Goal: Find contact information: Obtain details needed to contact an individual or organization

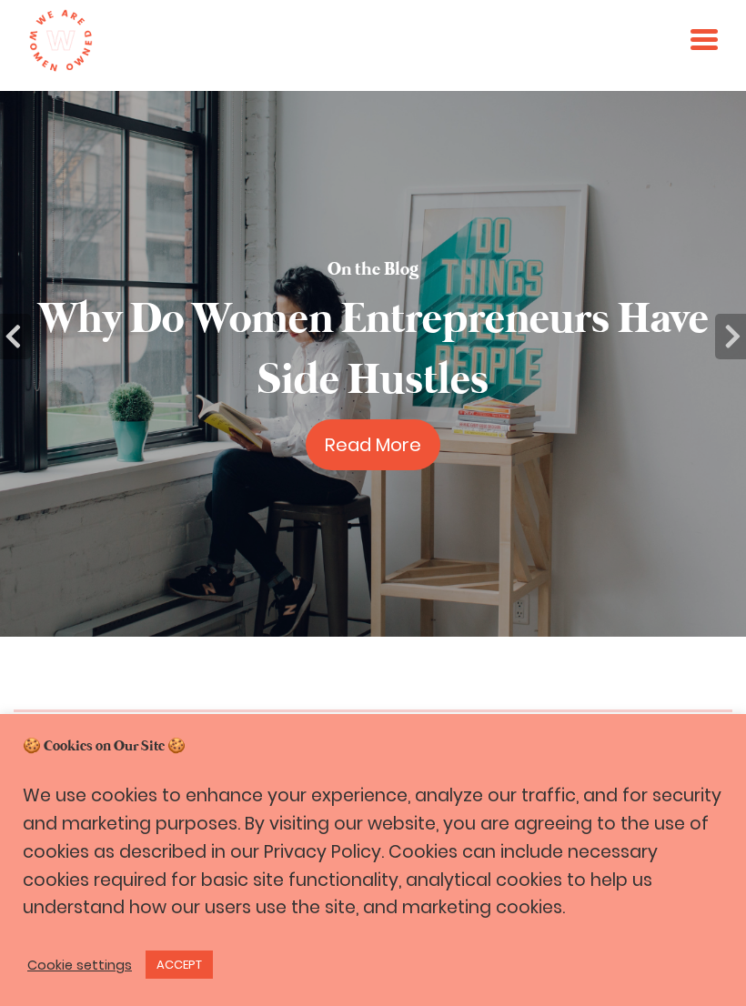
click at [191, 960] on link "ACCEPT" at bounding box center [179, 965] width 67 height 28
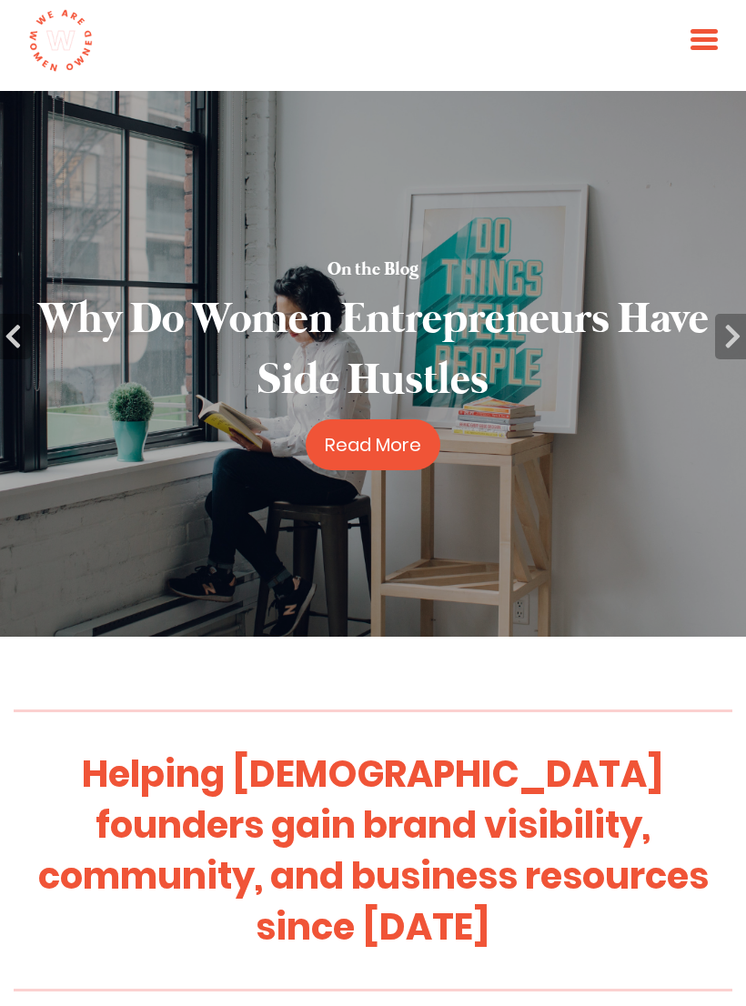
click at [702, 48] on span at bounding box center [704, 47] width 27 height 5
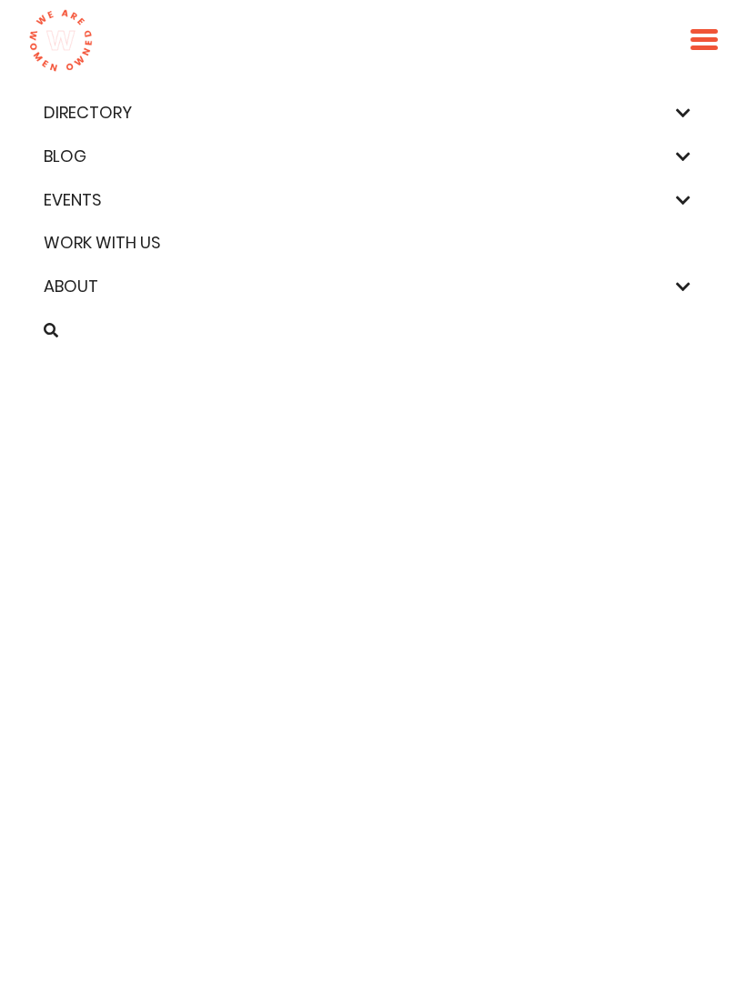
click at [694, 116] on link "Directory" at bounding box center [373, 113] width 672 height 26
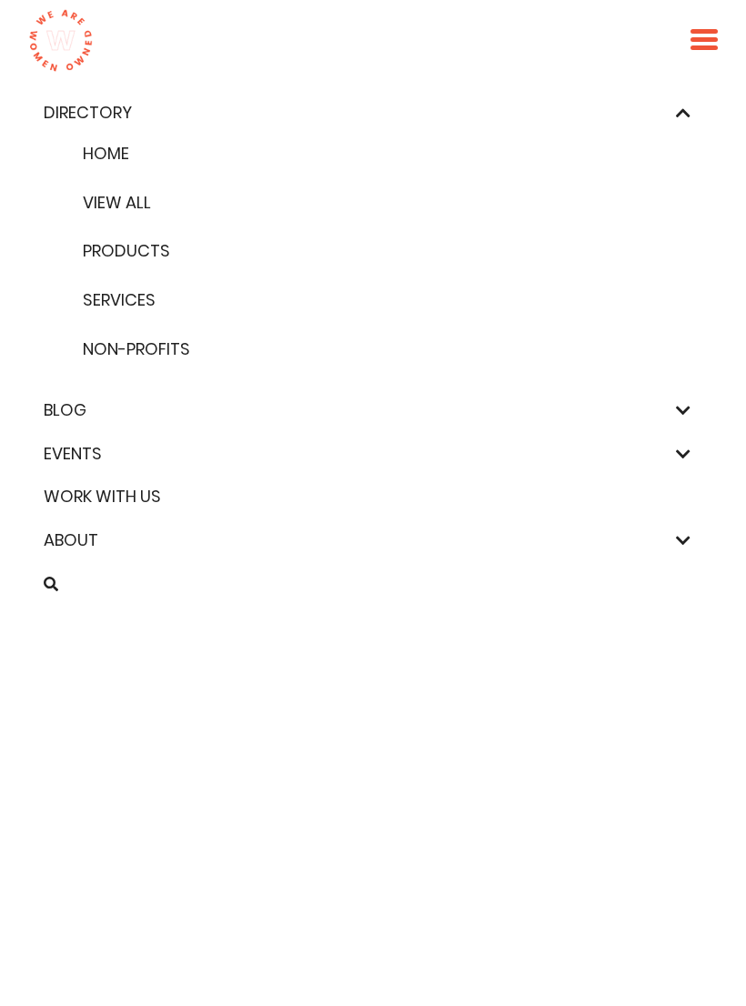
click at [151, 308] on link "Services" at bounding box center [372, 301] width 593 height 26
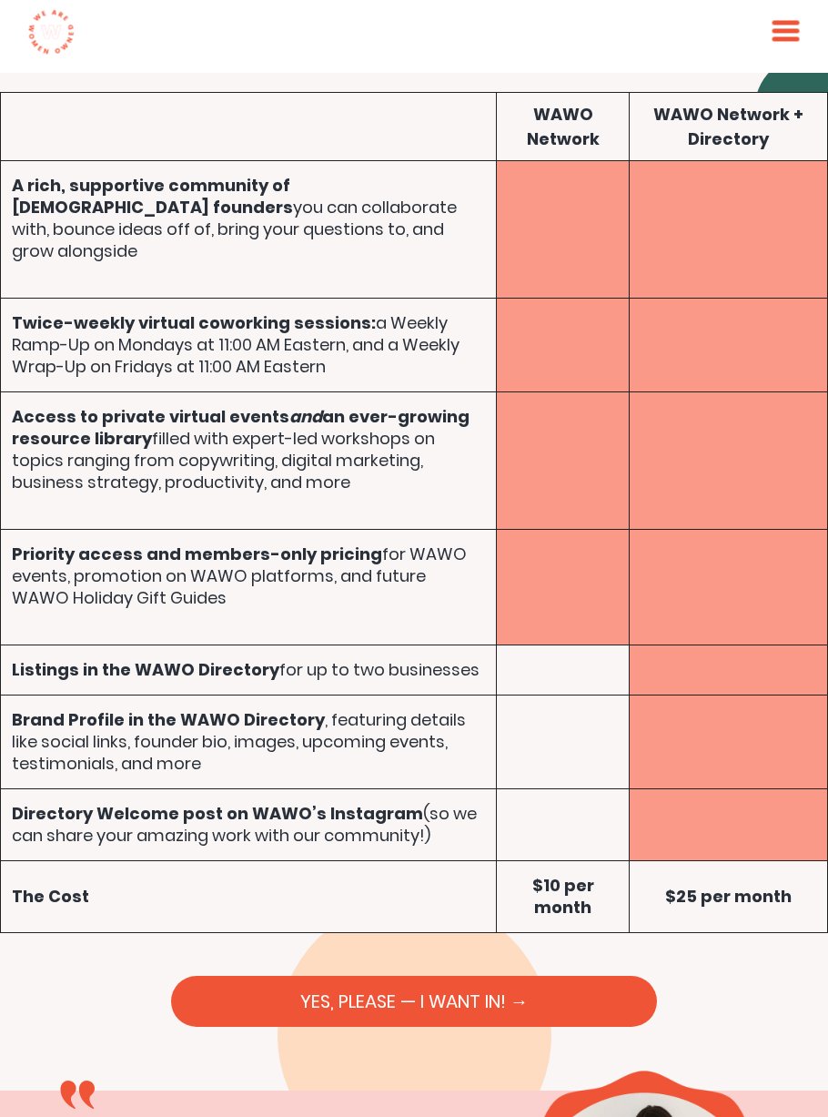
scroll to position [10924, 0]
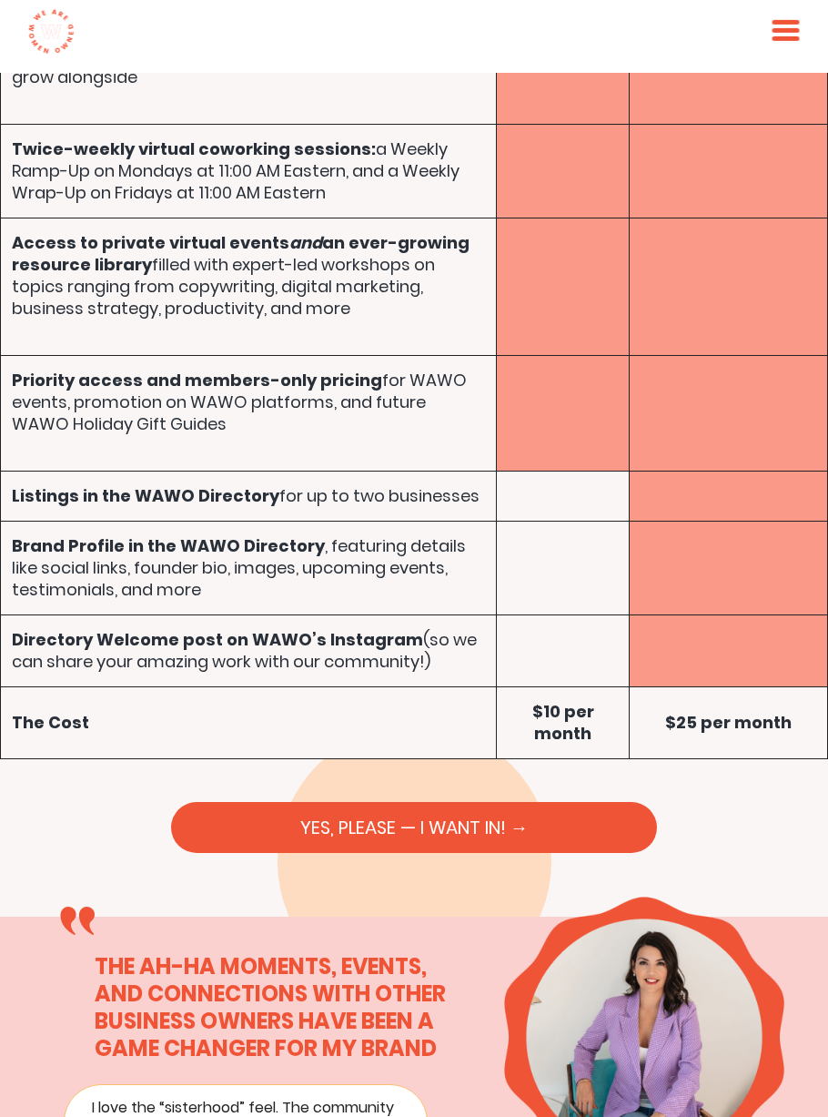
click at [570, 802] on link "YES, PLEASE — I WANT IN! →" at bounding box center [414, 827] width 486 height 51
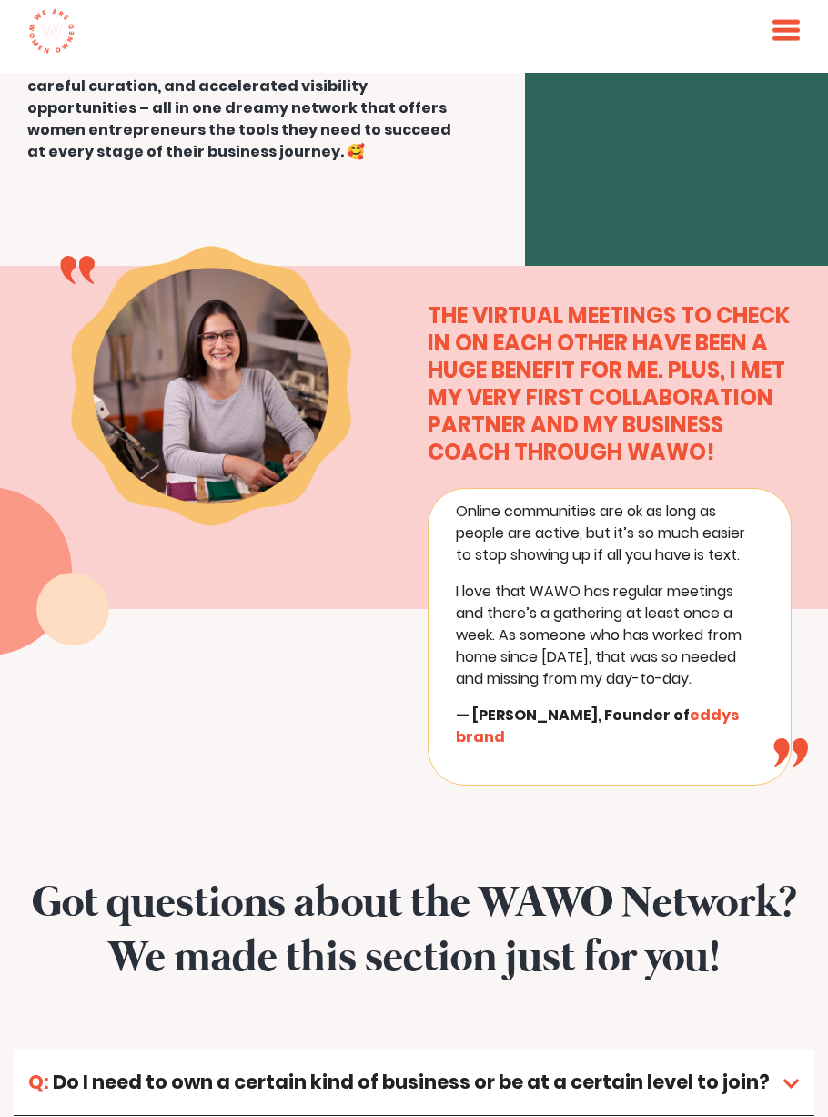
scroll to position [13687, 0]
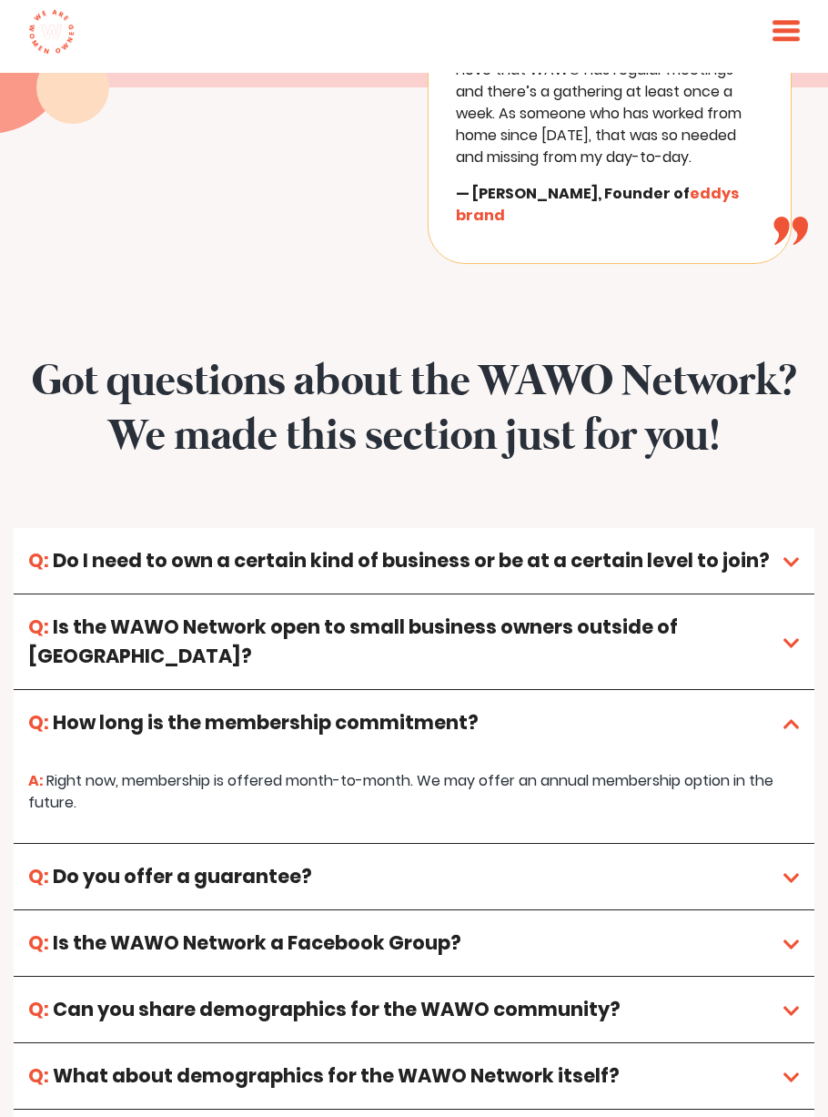
click at [804, 910] on link "Is the WAWO Network a Facebook Group?" at bounding box center [414, 943] width 801 height 66
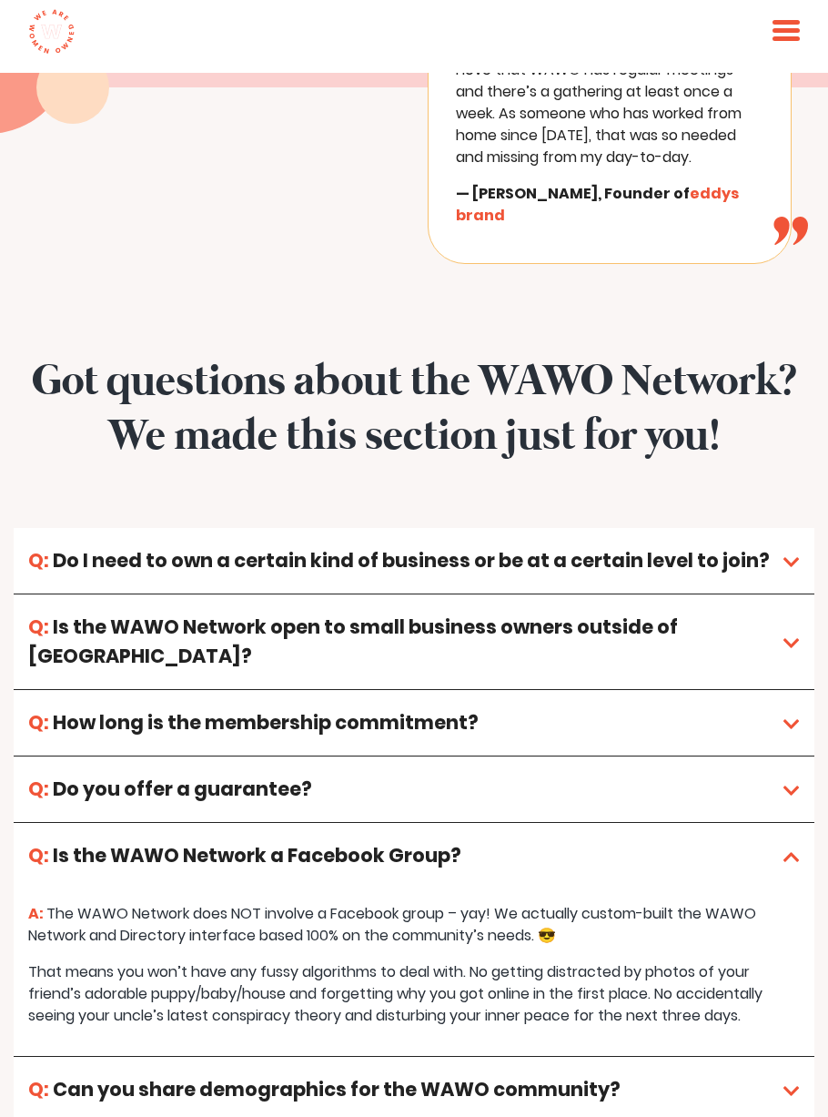
click at [797, 1056] on link "Can you share demographics for the WAWO community?" at bounding box center [414, 1089] width 801 height 66
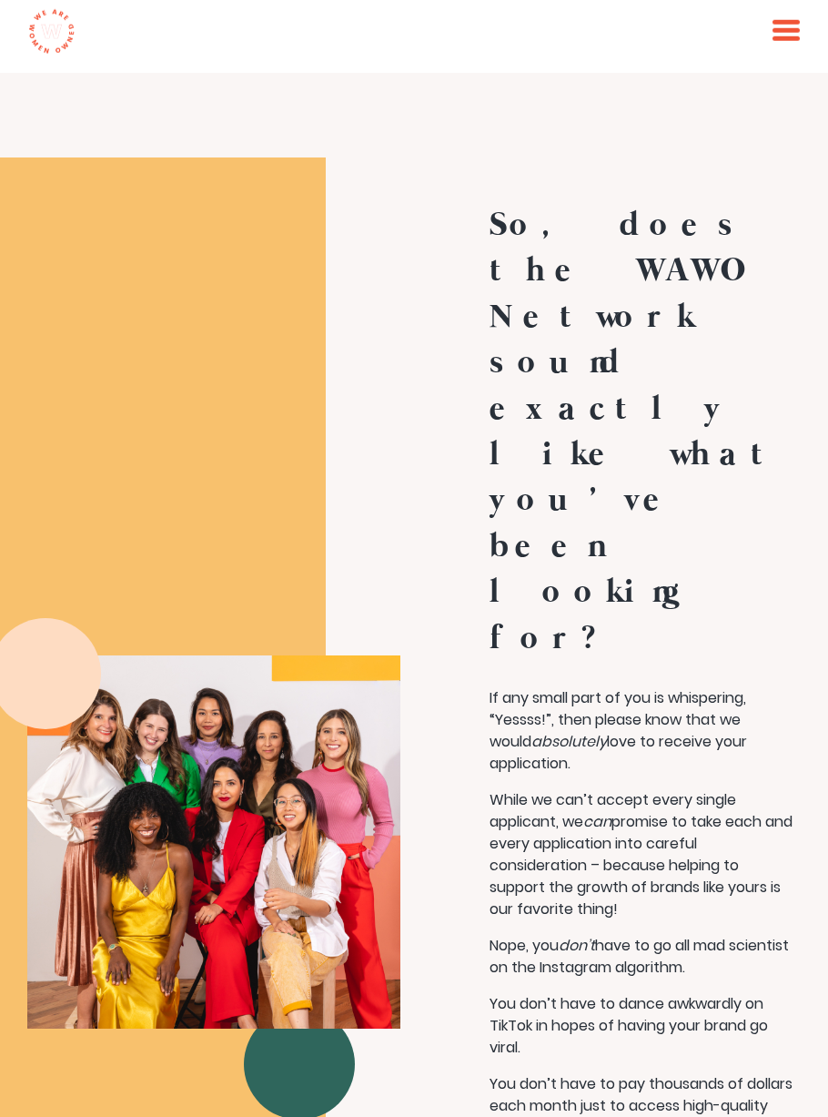
scroll to position [17337, 0]
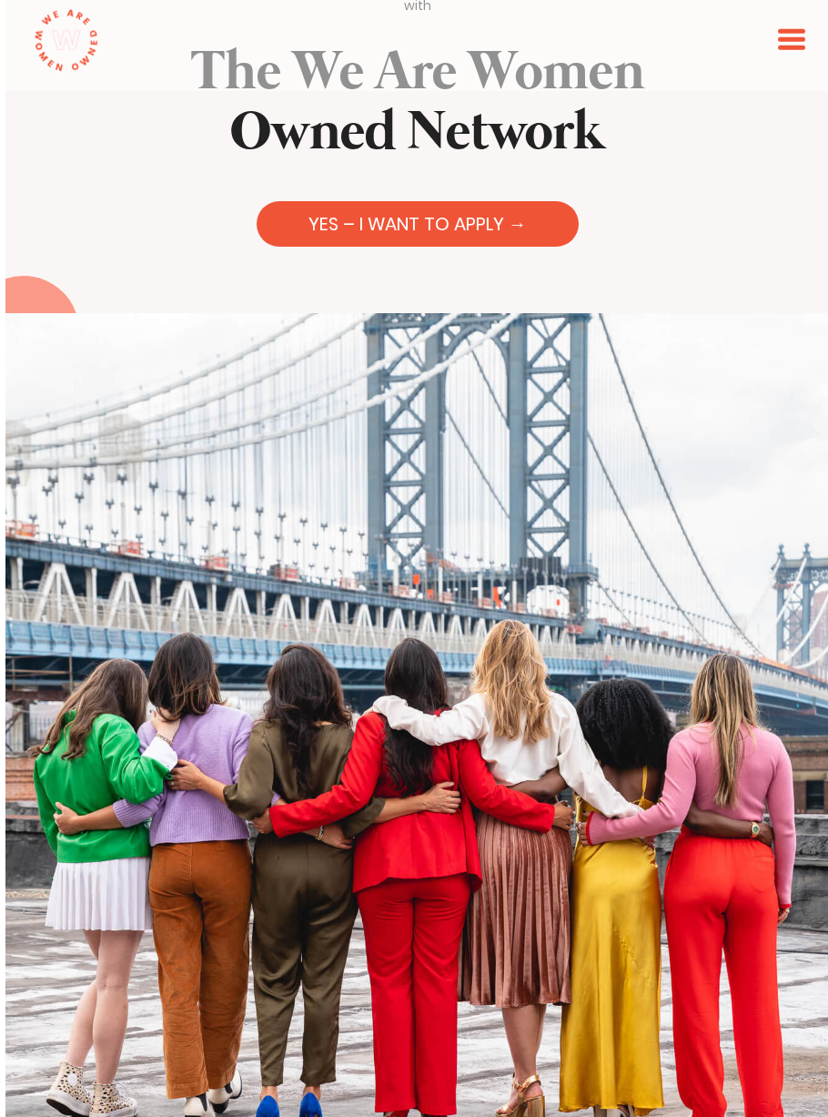
scroll to position [0, 0]
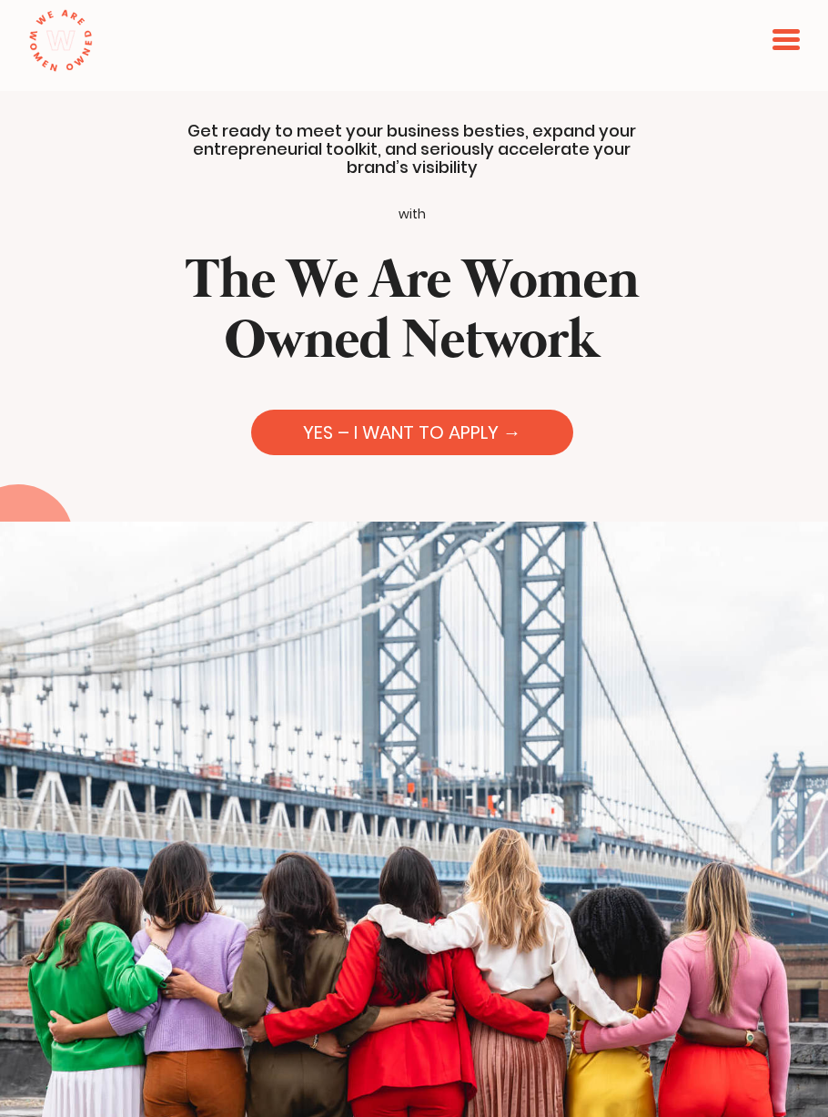
click at [496, 444] on link "YES – I WANT TO APPLY →" at bounding box center [412, 431] width 322 height 45
click at [773, 45] on span at bounding box center [786, 47] width 27 height 5
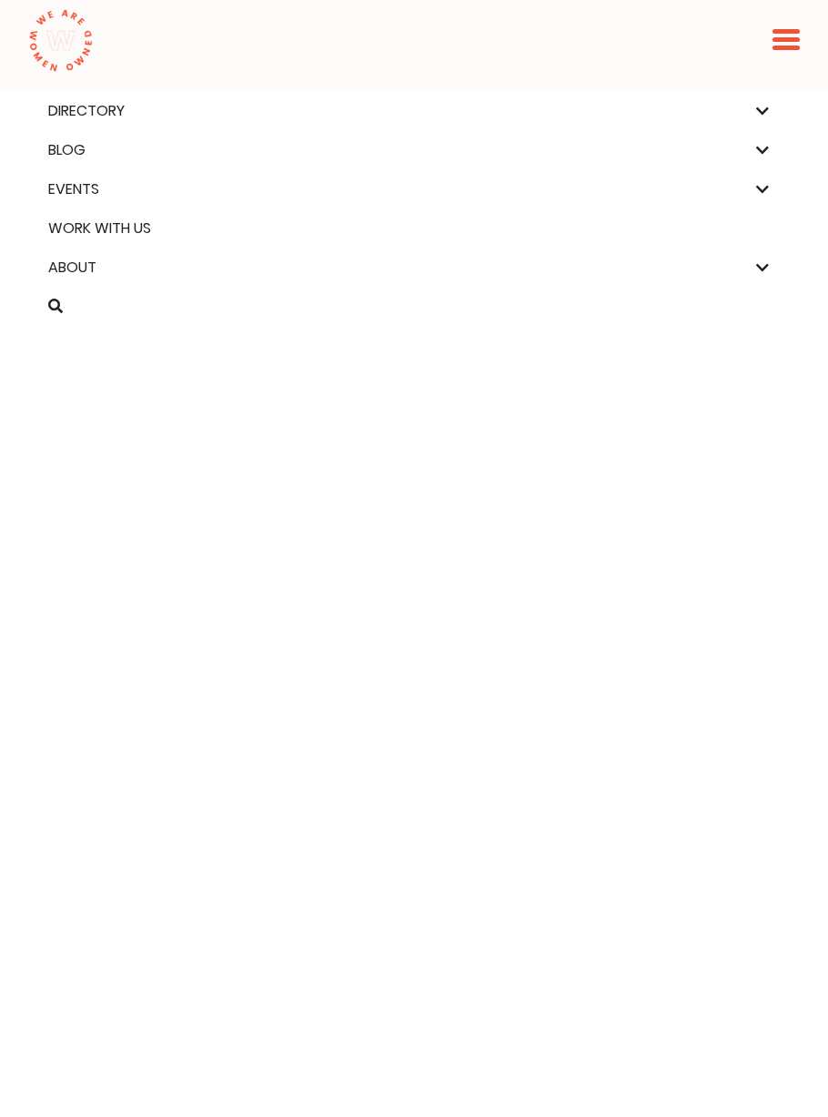
click at [131, 230] on link "Work With Us" at bounding box center [414, 228] width 745 height 22
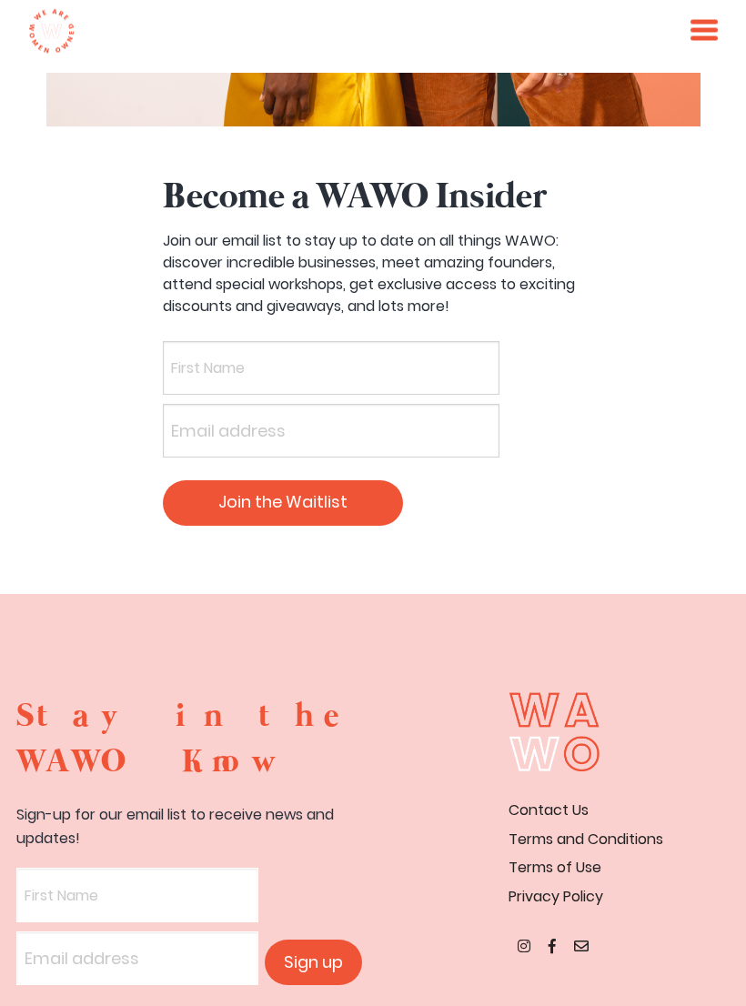
scroll to position [7407, 0]
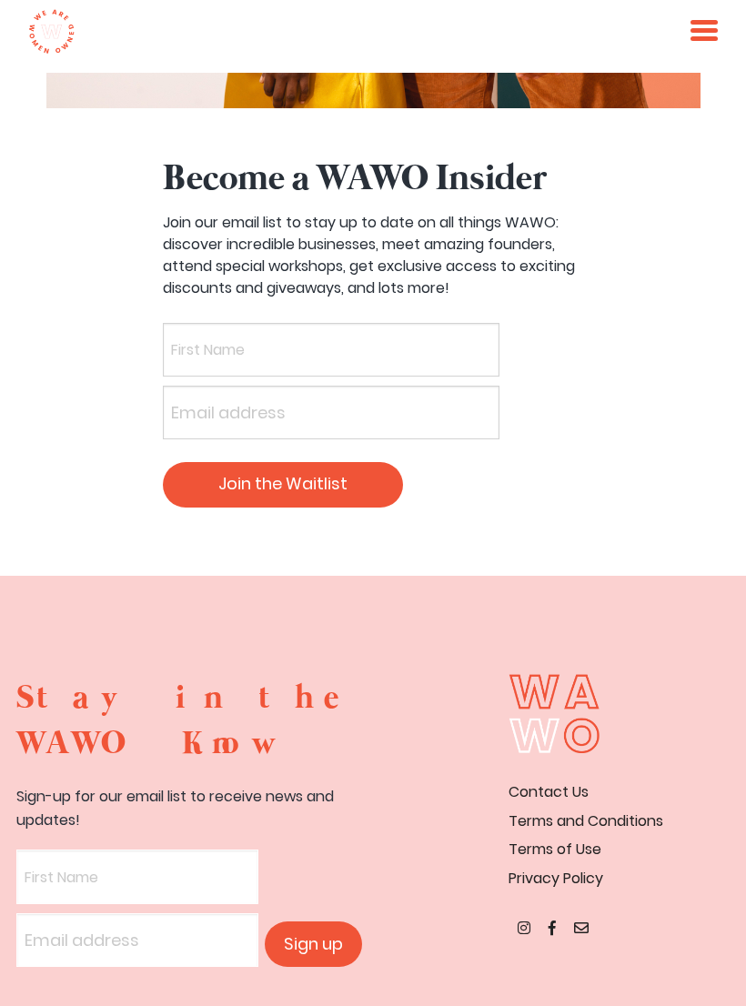
click at [562, 782] on link "Contact Us" at bounding box center [549, 792] width 80 height 21
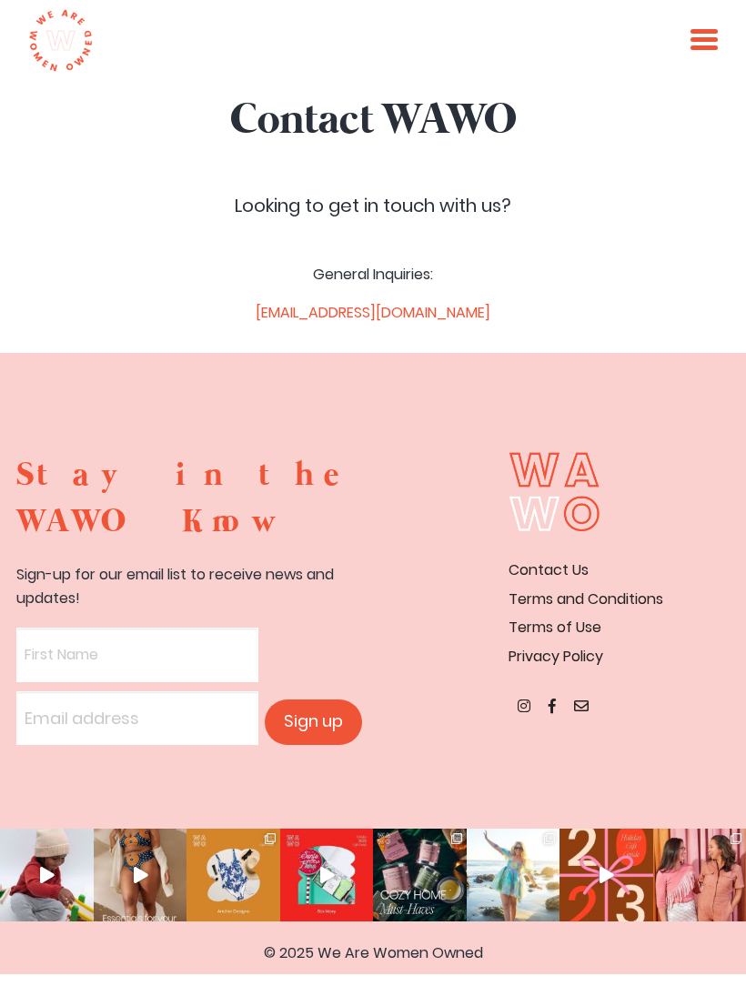
click at [470, 312] on link "[EMAIL_ADDRESS][DOMAIN_NAME]" at bounding box center [373, 312] width 235 height 21
